Goal: Task Accomplishment & Management: Use online tool/utility

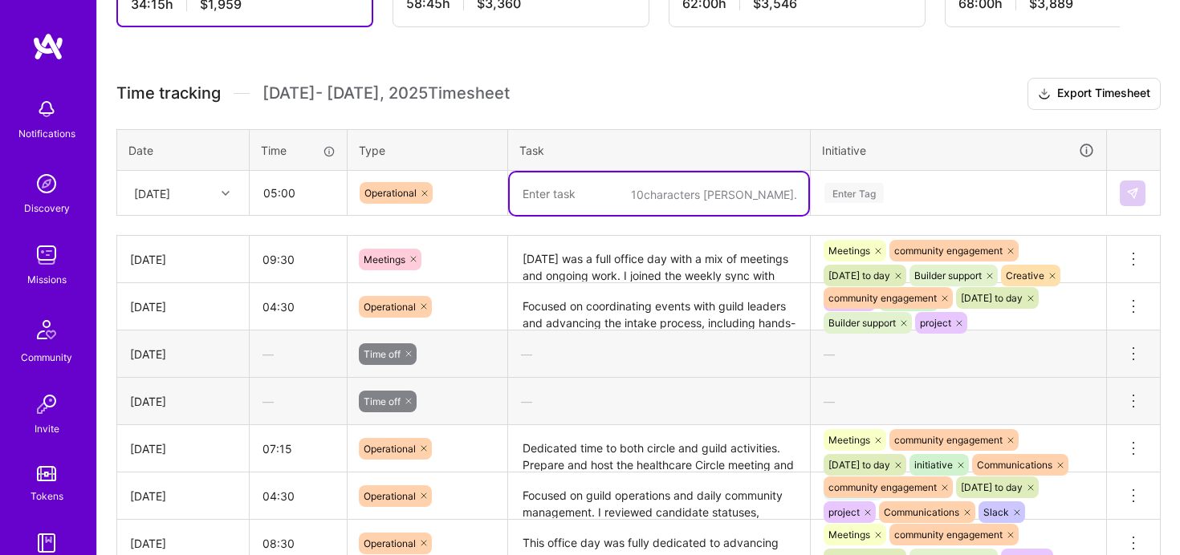
click at [706, 193] on div "10 characters min." at bounding box center [659, 193] width 300 height 0
paste textarea "dedicated to project and operational work. I advanced my [PERSON_NAME] project …"
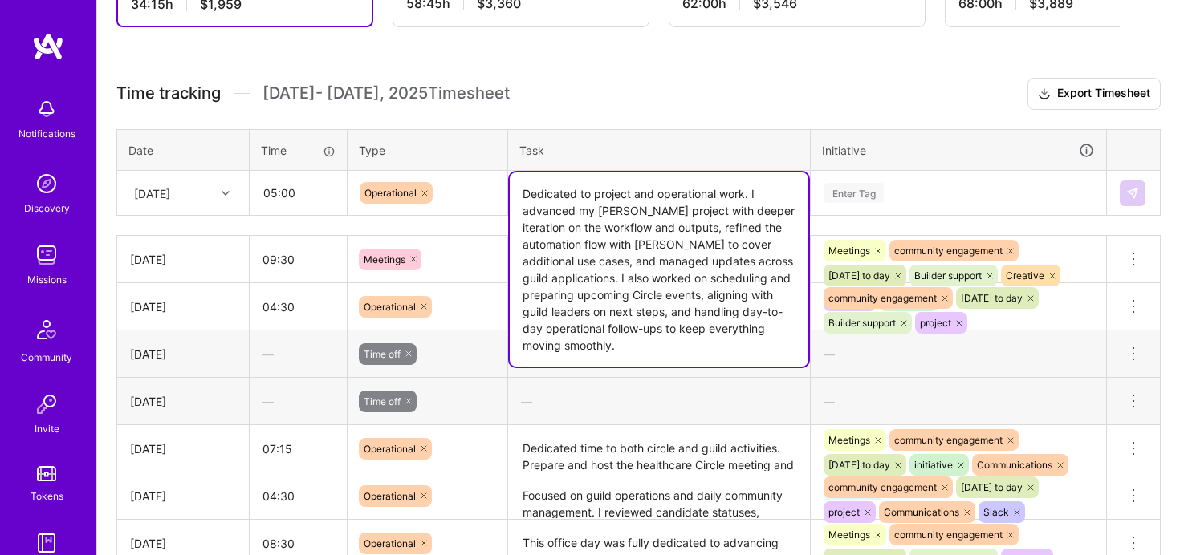
drag, startPoint x: 680, startPoint y: 230, endPoint x: 583, endPoint y: 265, distance: 103.8
click at [583, 265] on textarea "Dedicated to project and operational work. I advanced my [PERSON_NAME] project …" at bounding box center [659, 270] width 299 height 194
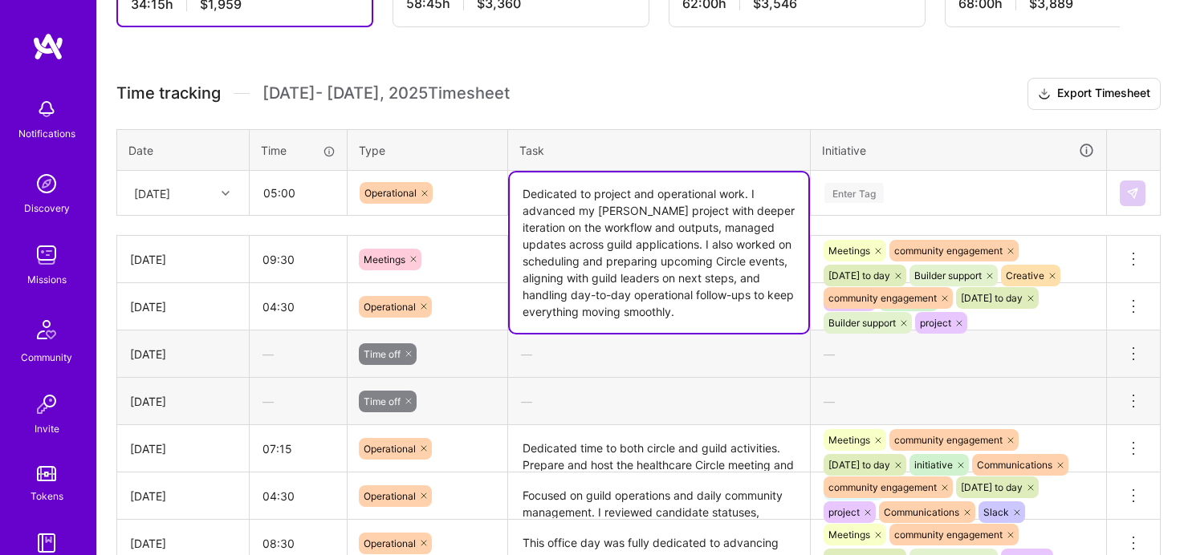
click at [733, 274] on textarea "Dedicated to project and operational work. I advanced my [PERSON_NAME] project …" at bounding box center [659, 253] width 299 height 160
click at [741, 328] on textarea "Dedicated to project and operational work. I advanced my [PERSON_NAME] project …" at bounding box center [659, 253] width 299 height 160
type textarea "Dedicated to project and operational work. I advanced my [PERSON_NAME] project …"
click at [725, 449] on textarea "Dedicated time to both circle and guild activities. Prepare and host the health…" at bounding box center [659, 449] width 299 height 44
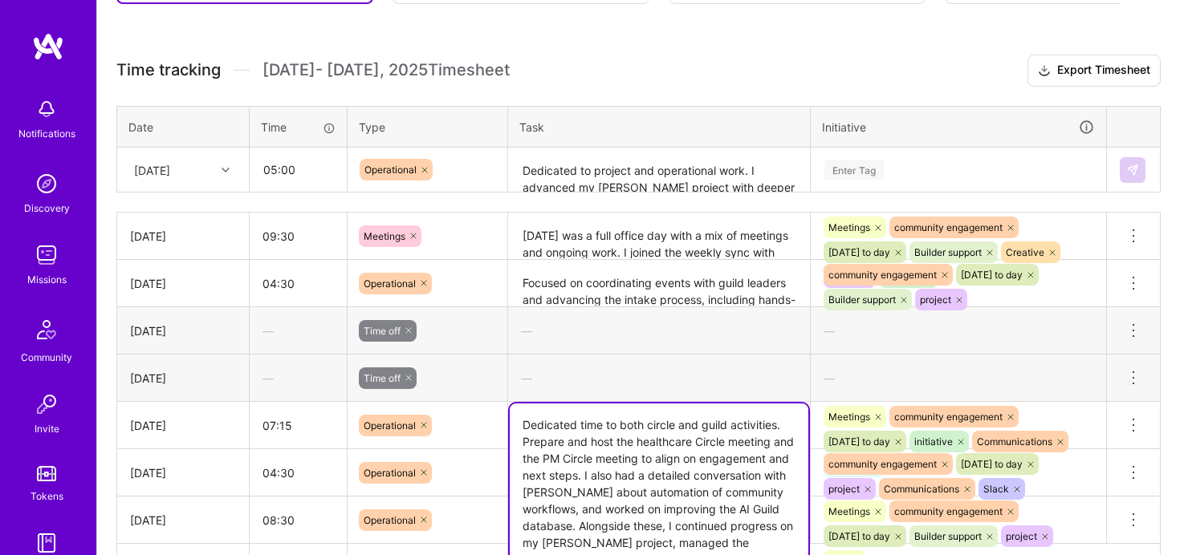
scroll to position [414, 0]
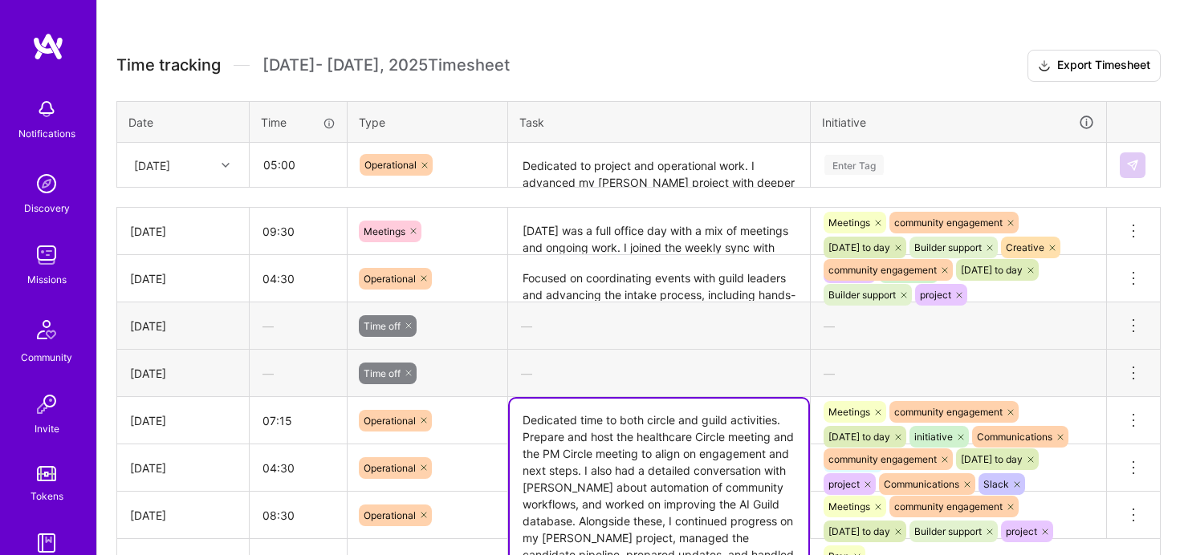
click at [740, 176] on textarea "Dedicated to project and operational work. I advanced my [PERSON_NAME] project …" at bounding box center [659, 165] width 299 height 43
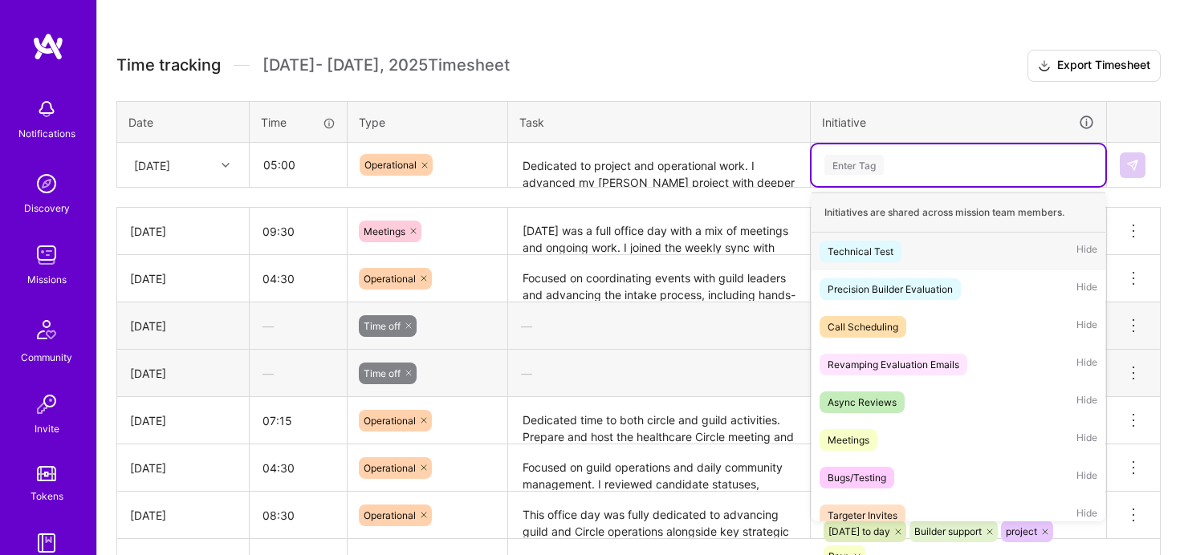
click at [861, 170] on div "Enter Tag" at bounding box center [853, 164] width 59 height 25
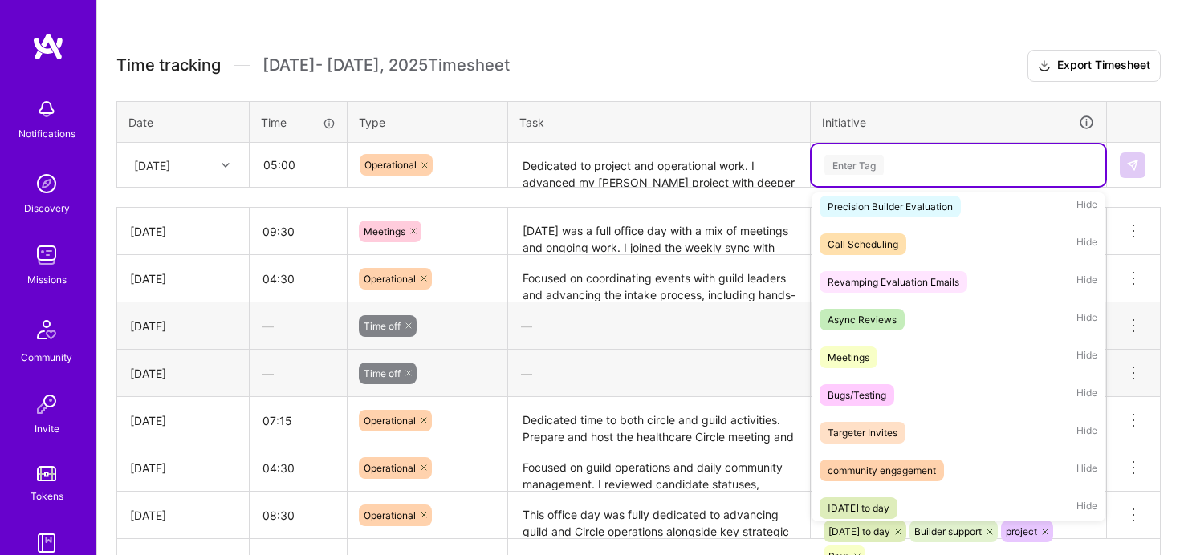
scroll to position [100, 0]
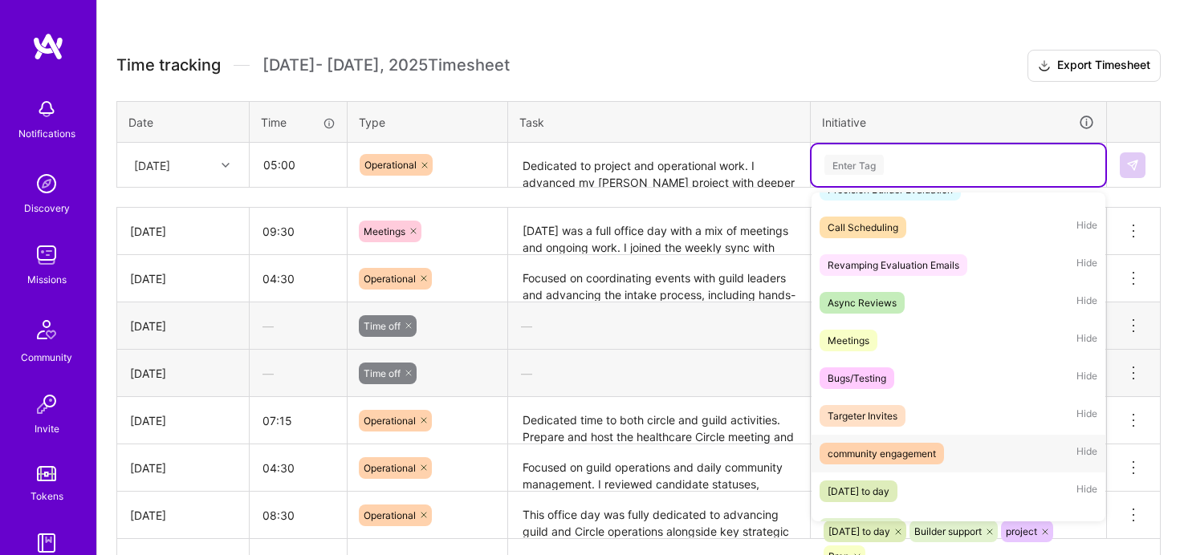
click at [906, 453] on div "community engagement" at bounding box center [881, 453] width 108 height 17
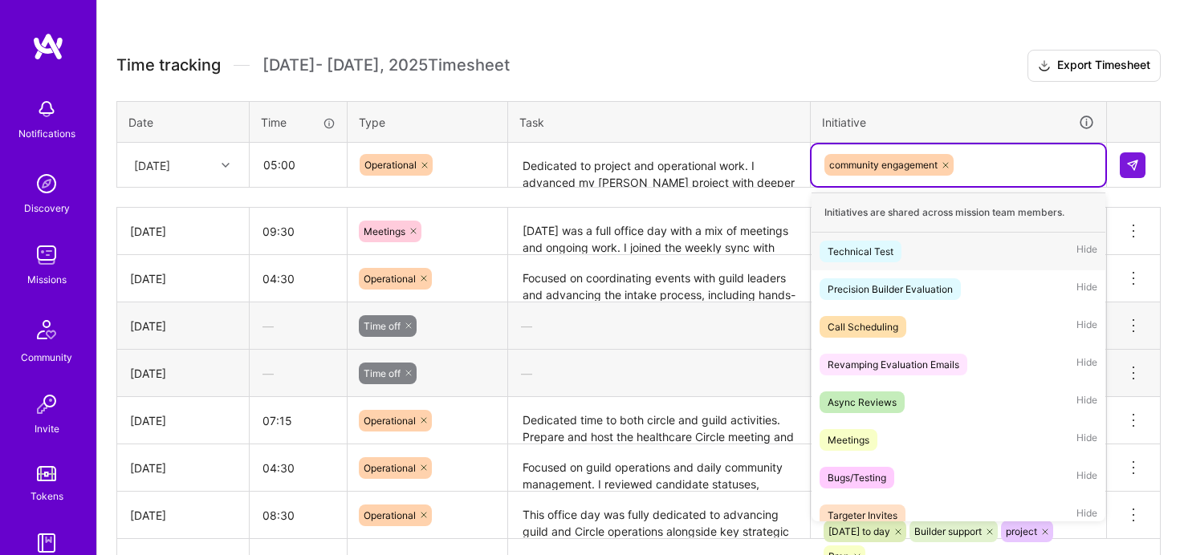
click at [994, 162] on div "community engagement" at bounding box center [958, 164] width 271 height 25
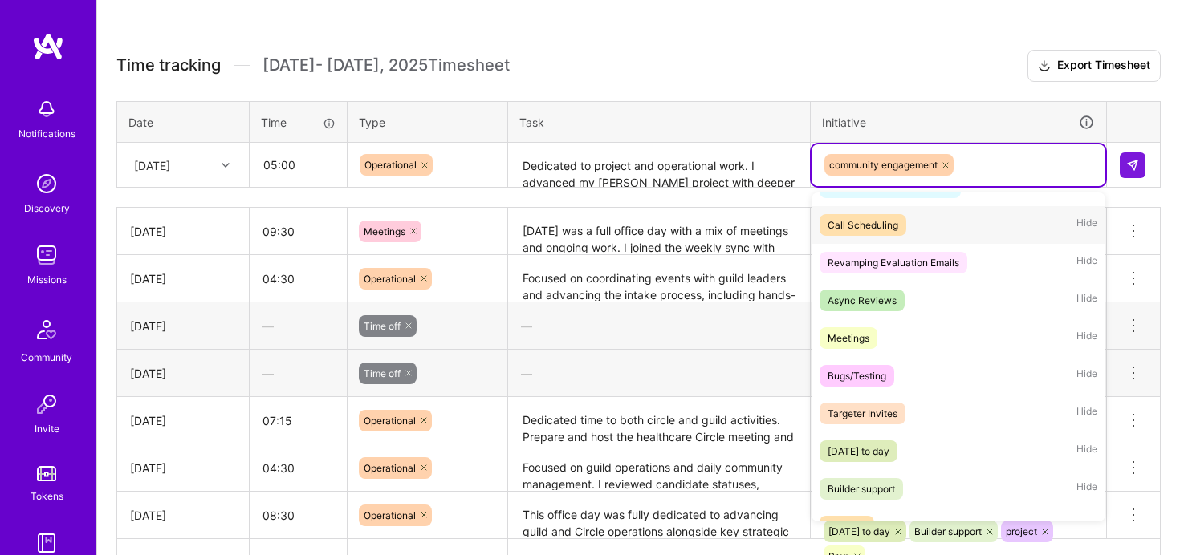
scroll to position [156, 0]
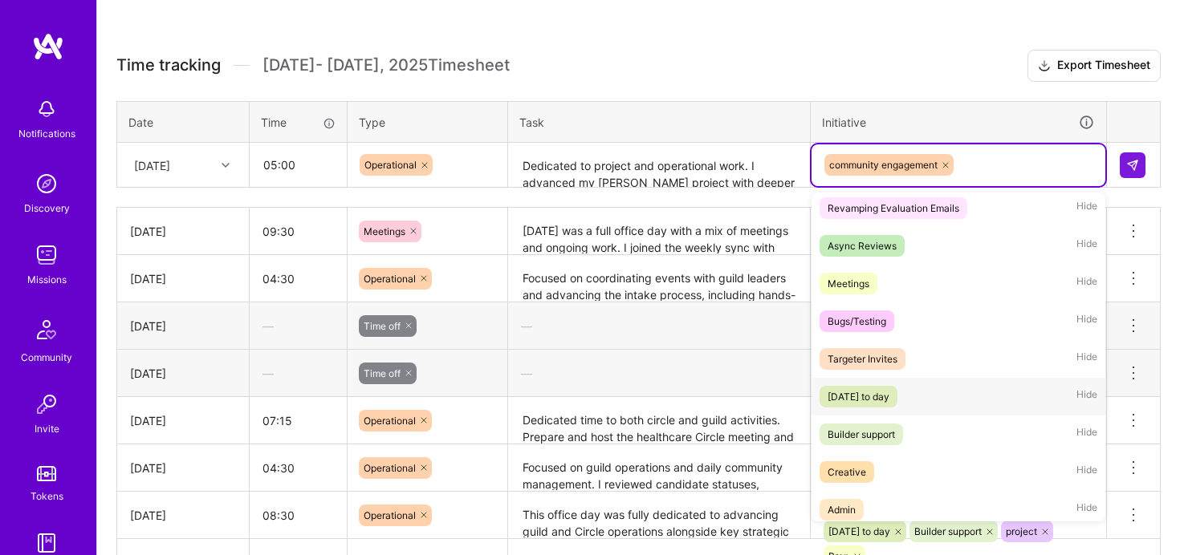
click at [889, 394] on div "[DATE] to day" at bounding box center [858, 396] width 62 height 17
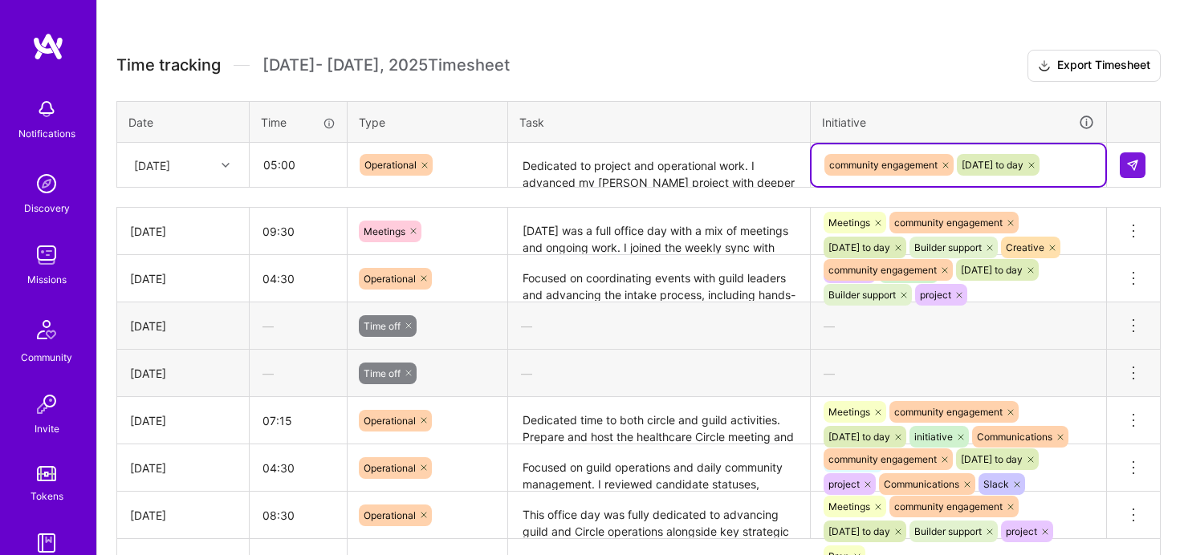
click at [1090, 166] on div "community engagement [DATE] to day" at bounding box center [958, 164] width 271 height 25
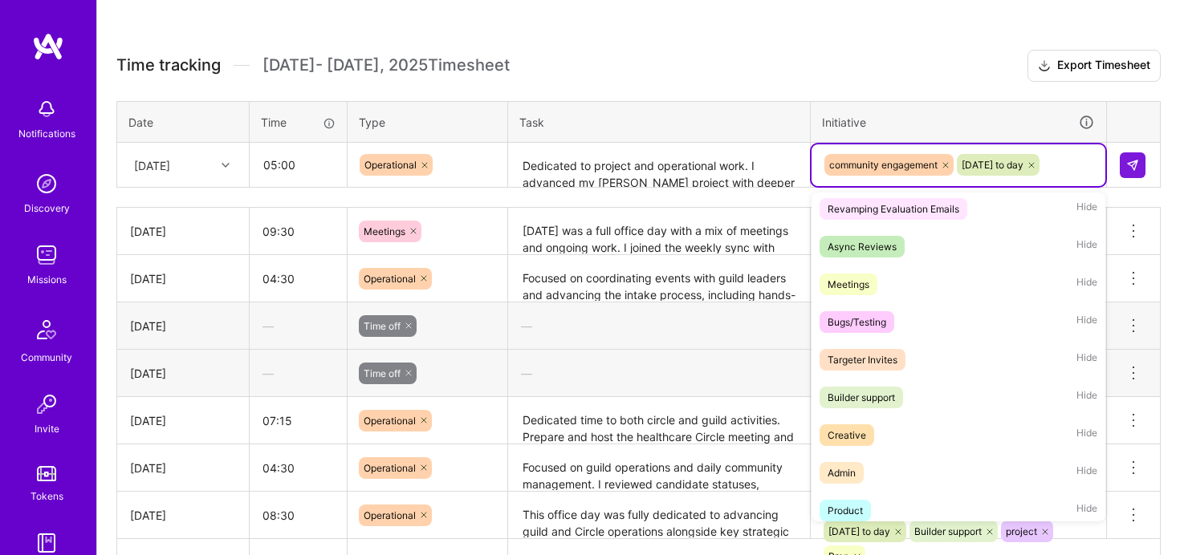
scroll to position [185, 0]
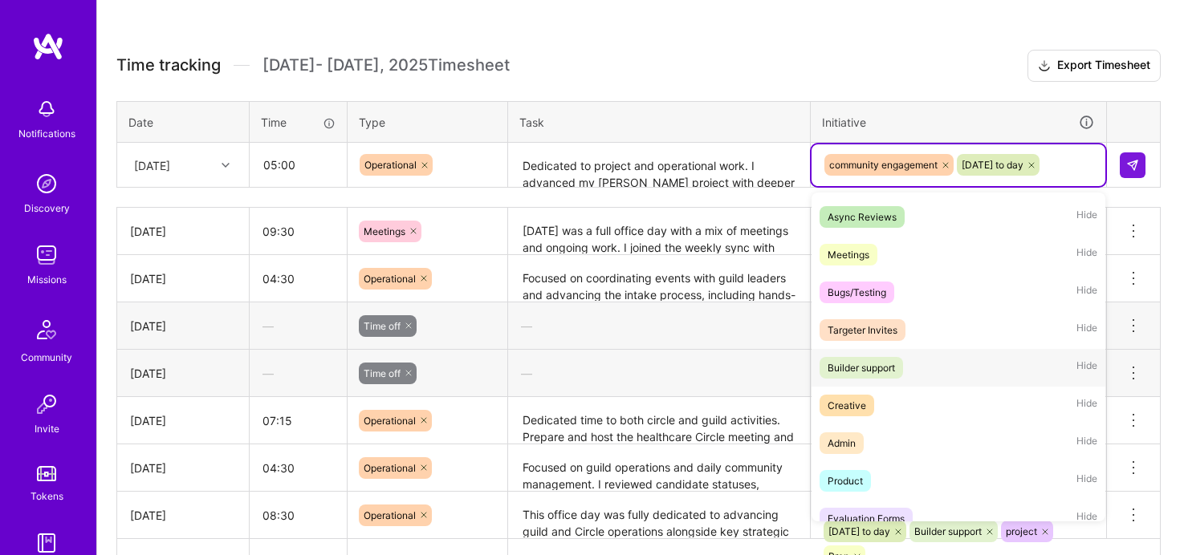
click at [880, 363] on div "Builder support" at bounding box center [860, 367] width 67 height 17
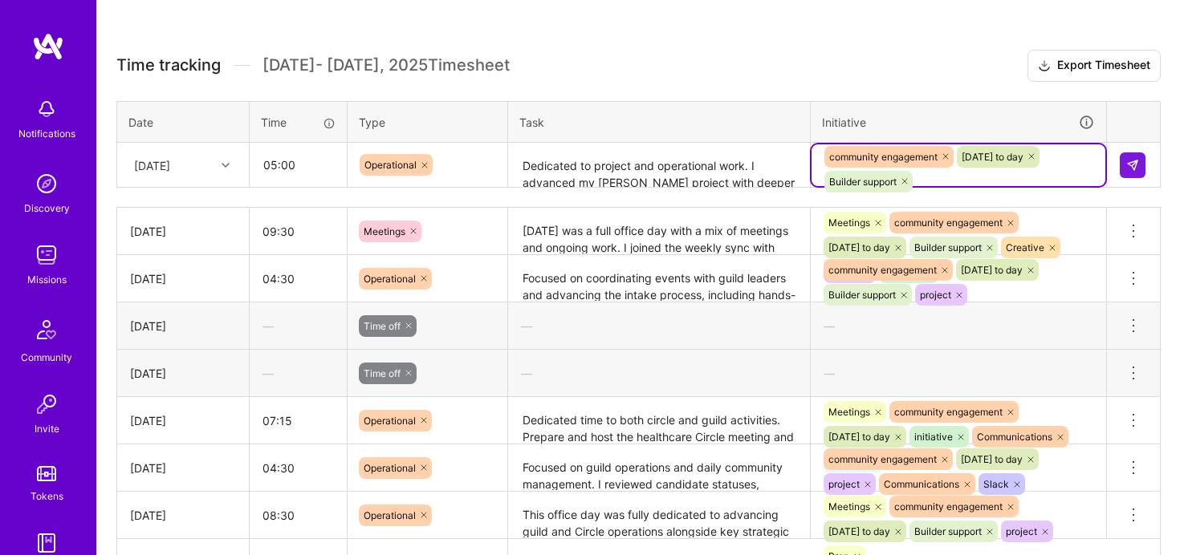
click at [1046, 174] on div "community engagement [DATE] to day Builder support" at bounding box center [958, 169] width 271 height 50
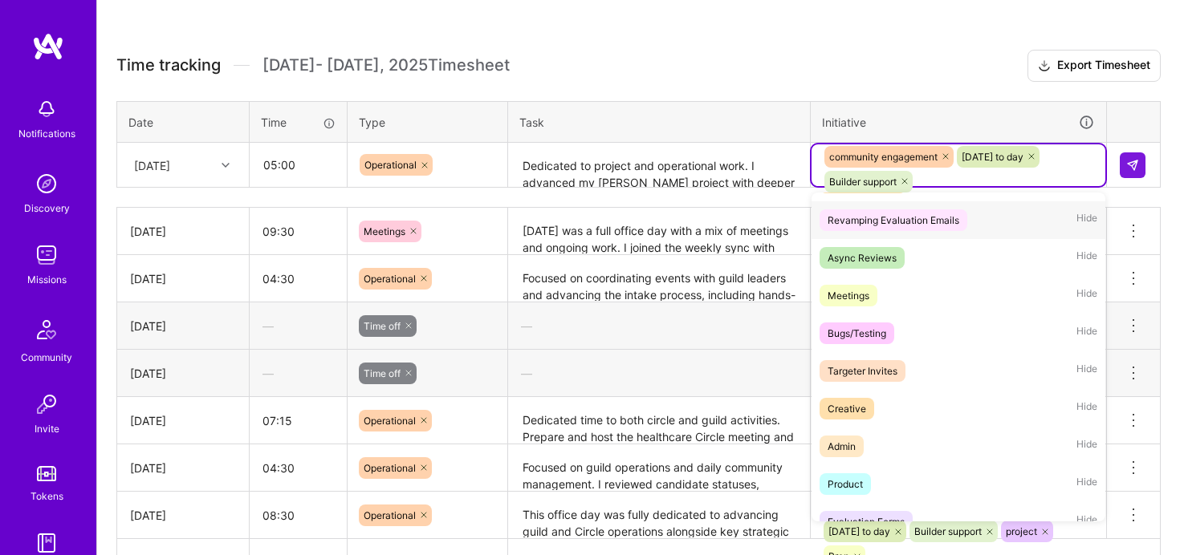
scroll to position [161, 0]
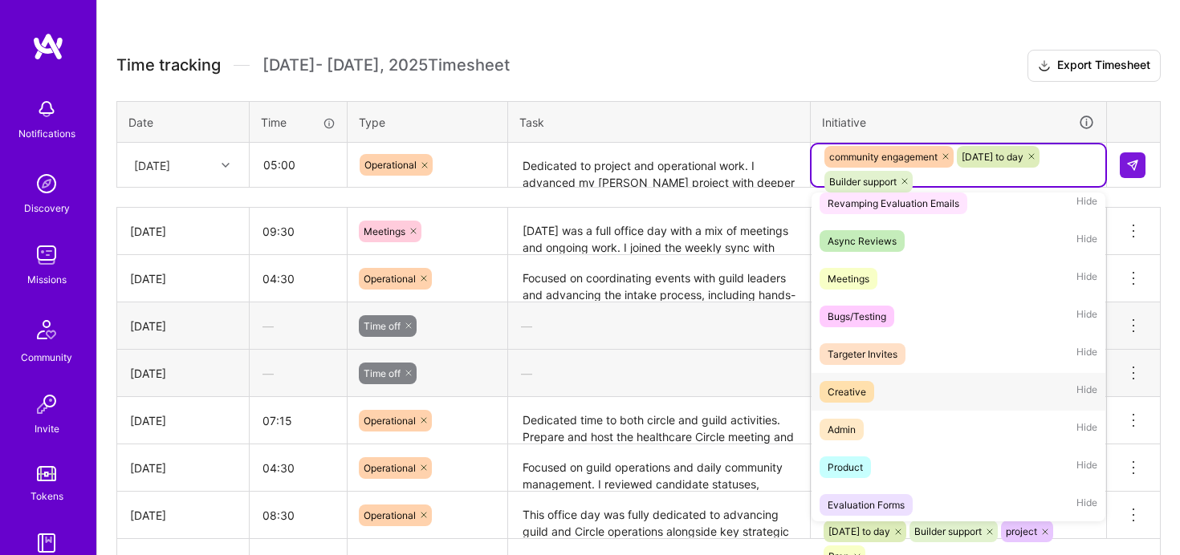
click at [859, 392] on div "Creative" at bounding box center [846, 392] width 39 height 17
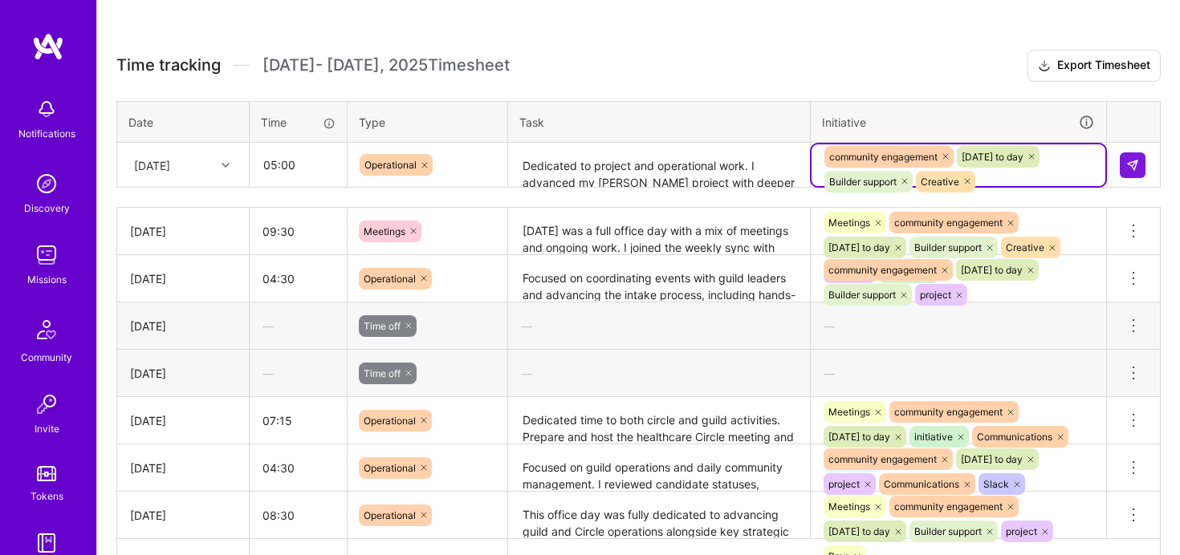
click at [1047, 174] on div "community engagement [DATE] to day Builder support Creative" at bounding box center [958, 169] width 271 height 50
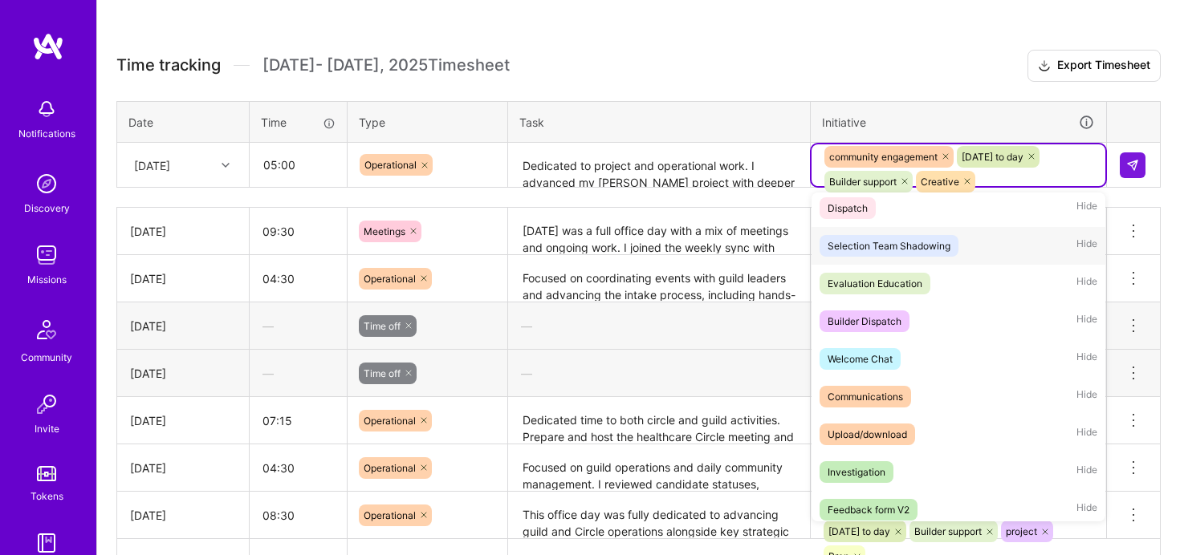
scroll to position [1079, 0]
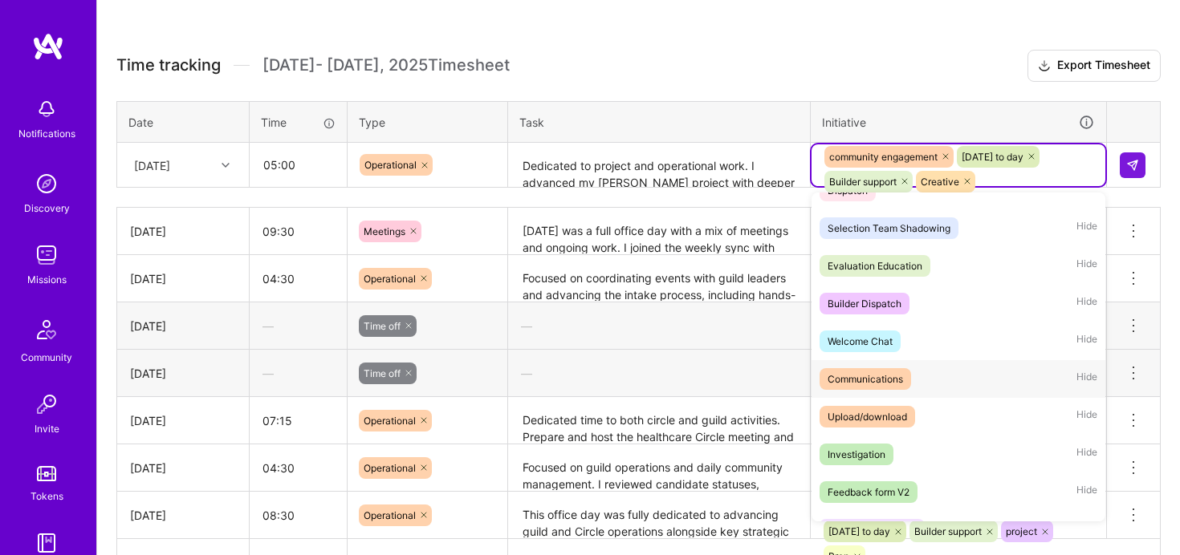
click at [922, 378] on div "Communications Hide" at bounding box center [958, 379] width 294 height 38
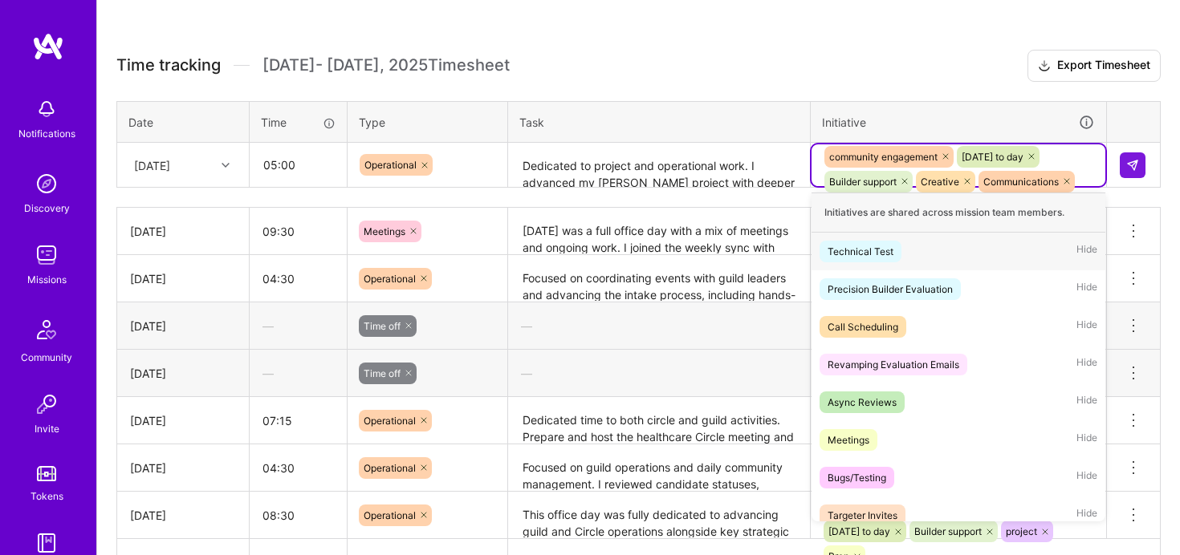
click at [1102, 171] on div "community engagement [DATE] to day Builder support Creative Communications" at bounding box center [958, 165] width 294 height 42
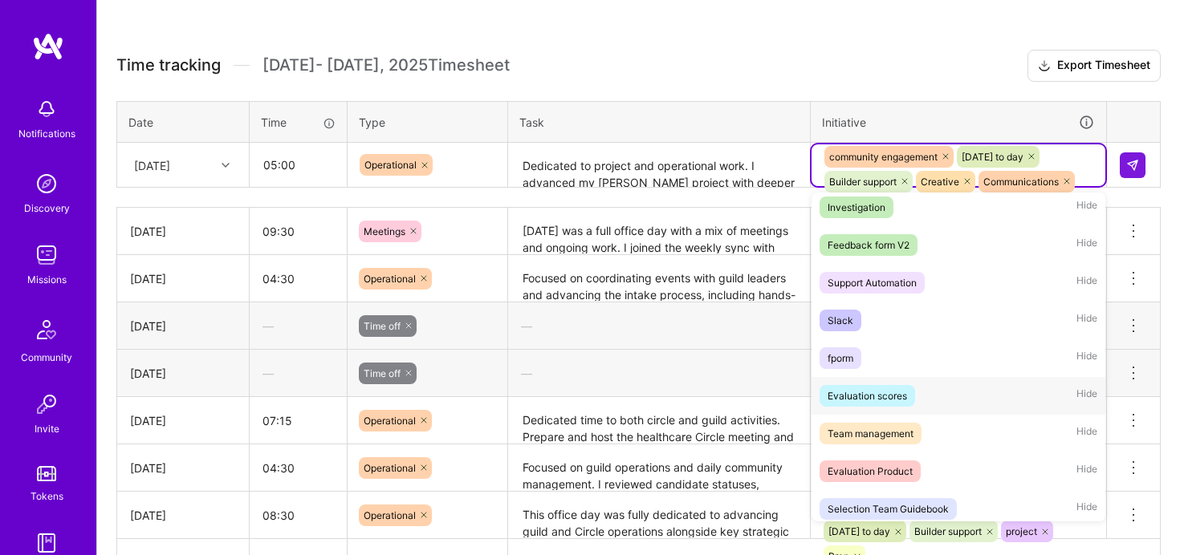
scroll to position [1346, 0]
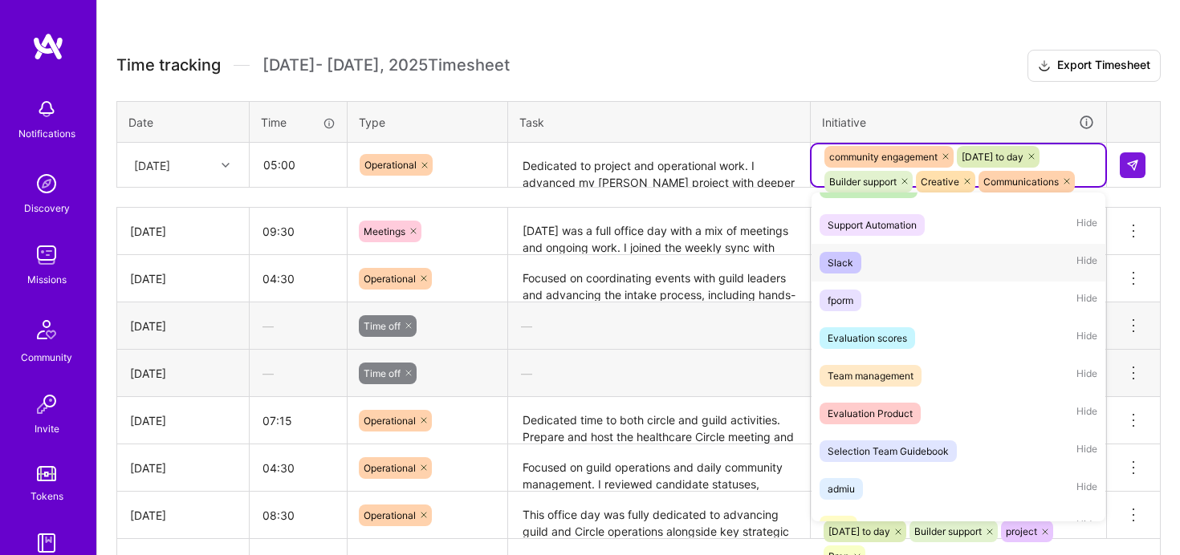
click at [905, 254] on div "Slack Hide" at bounding box center [958, 263] width 294 height 38
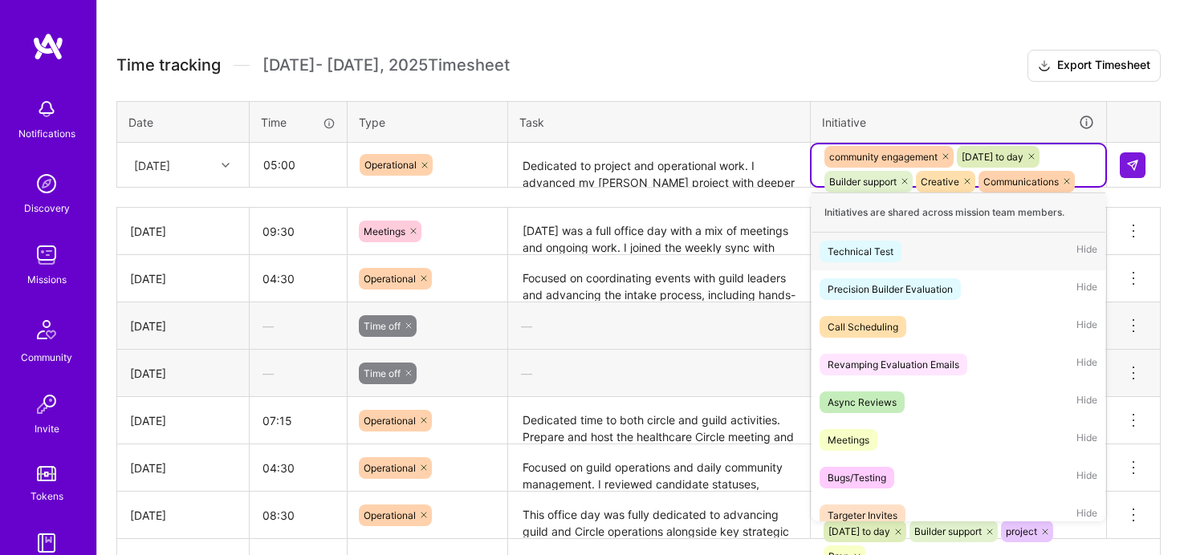
click at [1083, 164] on div "community engagement [DATE] to day Builder support Creative Communications [GEO…" at bounding box center [958, 181] width 271 height 75
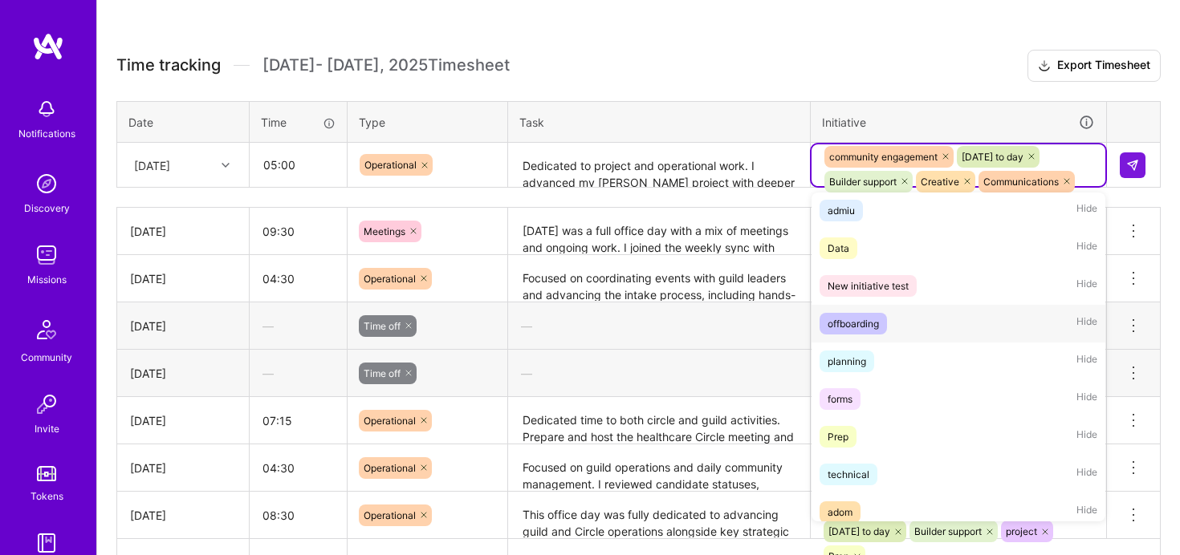
scroll to position [1589, 0]
click at [926, 364] on div "planning Hide" at bounding box center [958, 360] width 294 height 38
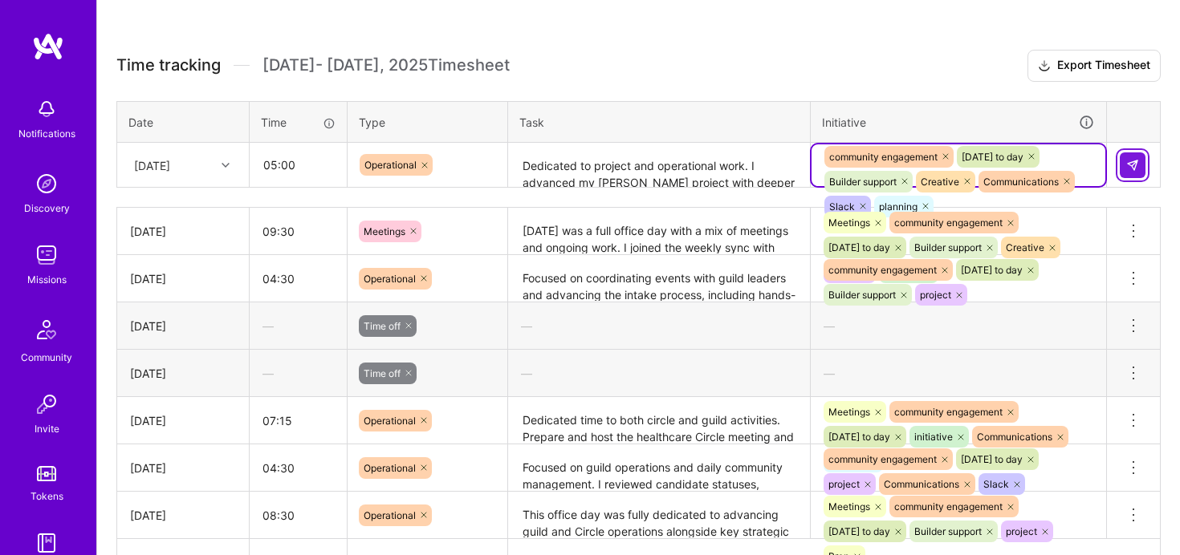
click at [1133, 166] on img at bounding box center [1132, 165] width 13 height 13
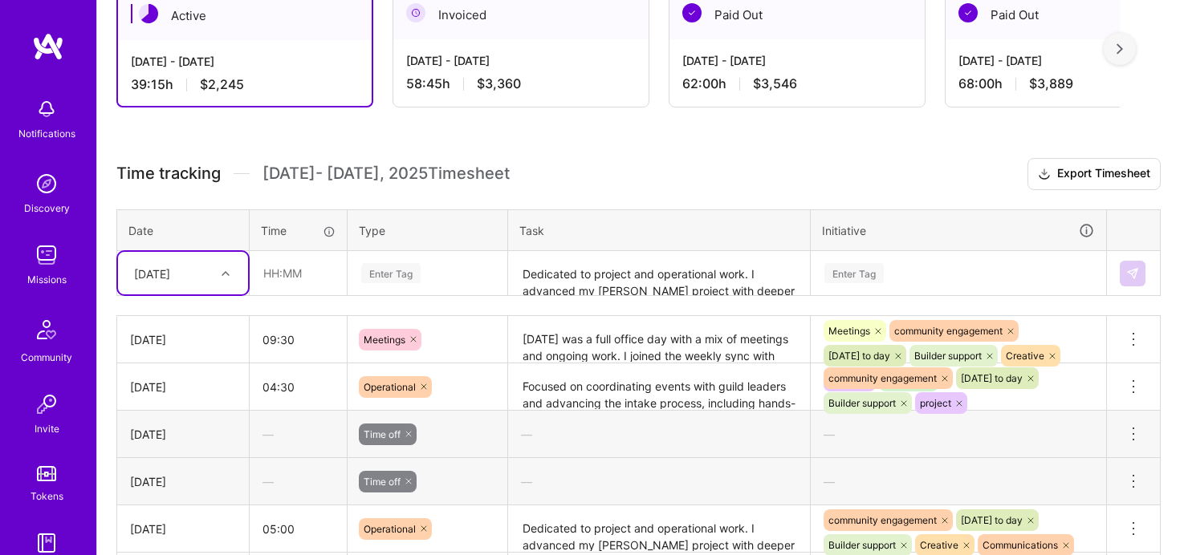
scroll to position [263, 0]
